Goal: Information Seeking & Learning: Compare options

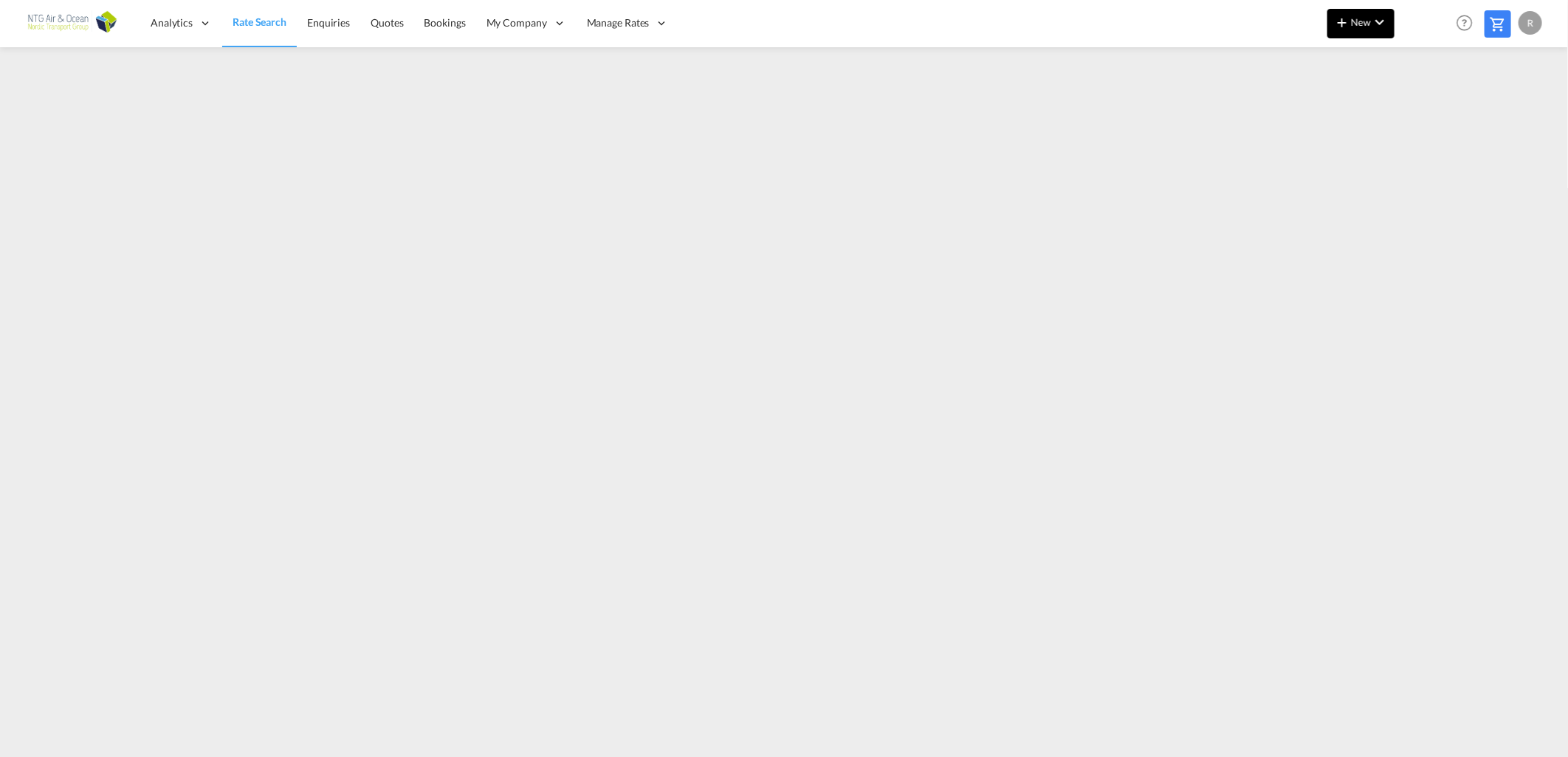
click at [1374, 28] on md-icon "icon-chevron-down" at bounding box center [1379, 22] width 18 height 18
click at [1412, 115] on span "Ratesheet" at bounding box center [1410, 111] width 16 height 30
click at [1376, 24] on md-icon "icon-chevron-down" at bounding box center [1379, 22] width 18 height 18
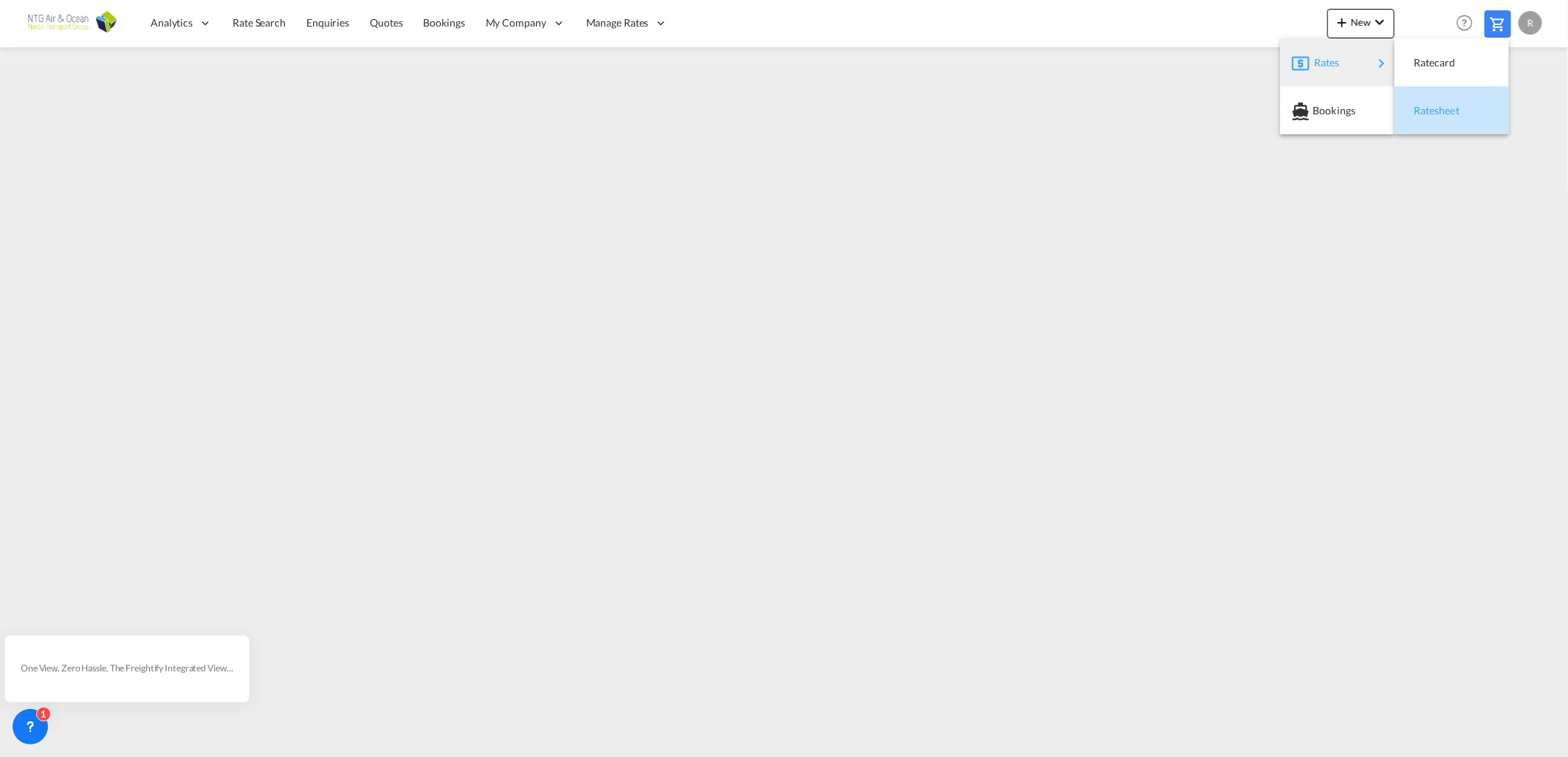
click at [1430, 105] on span "Ratesheet" at bounding box center [1421, 111] width 16 height 30
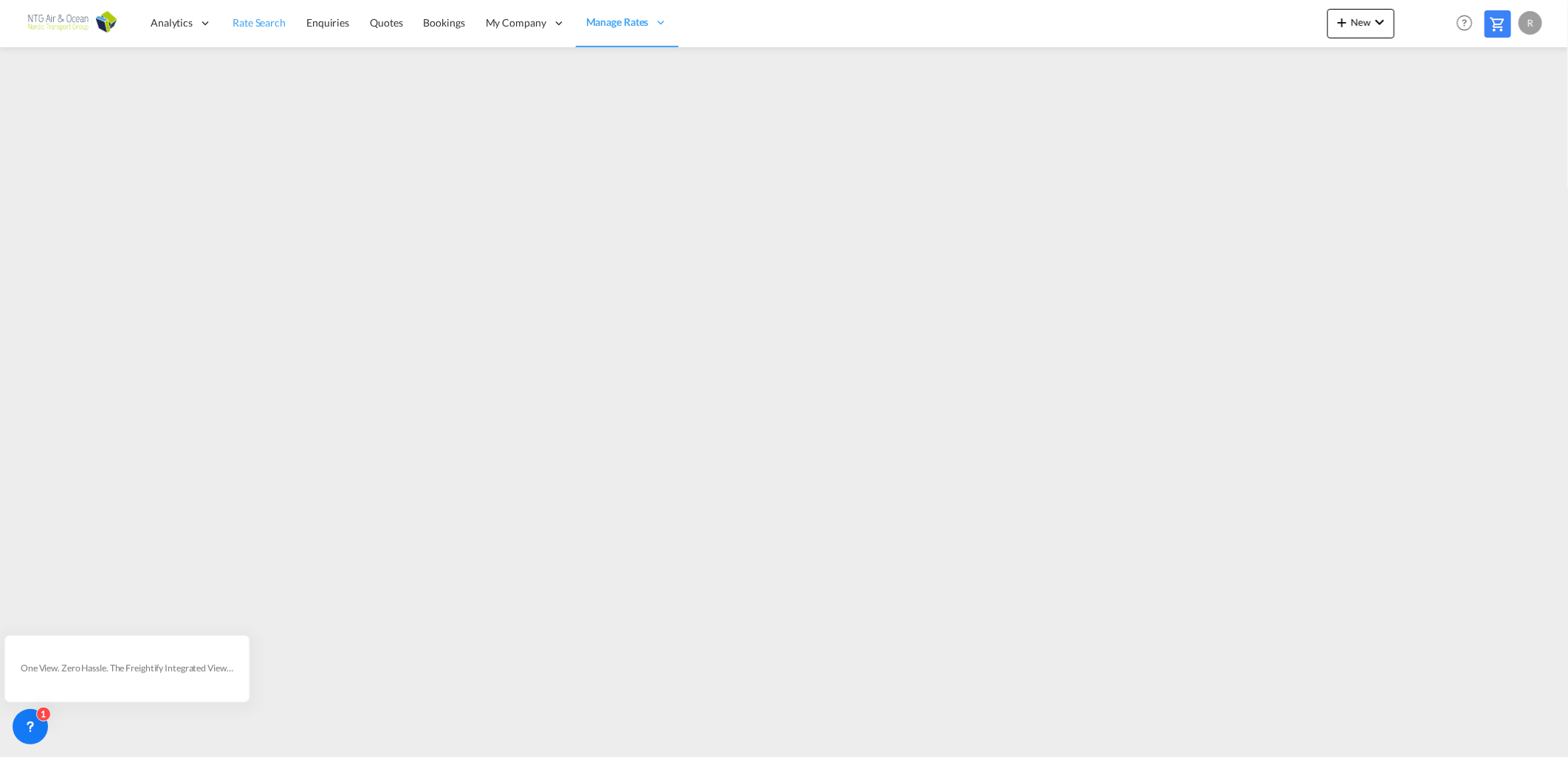
click at [252, 25] on span "Rate Search" at bounding box center [259, 23] width 53 height 12
